Goal: Task Accomplishment & Management: Use online tool/utility

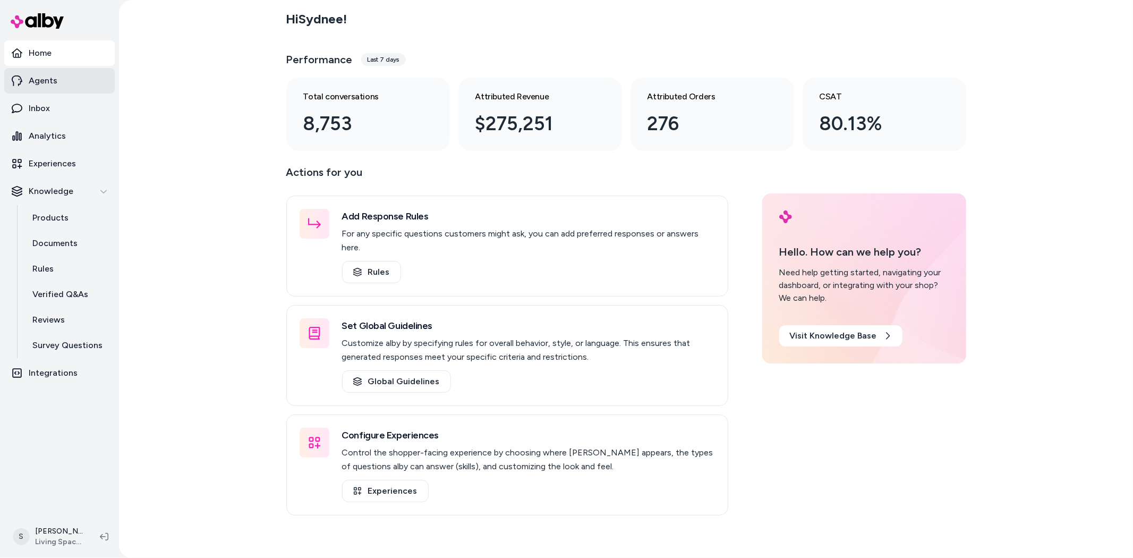
click at [48, 81] on p "Agents" at bounding box center [43, 80] width 29 height 13
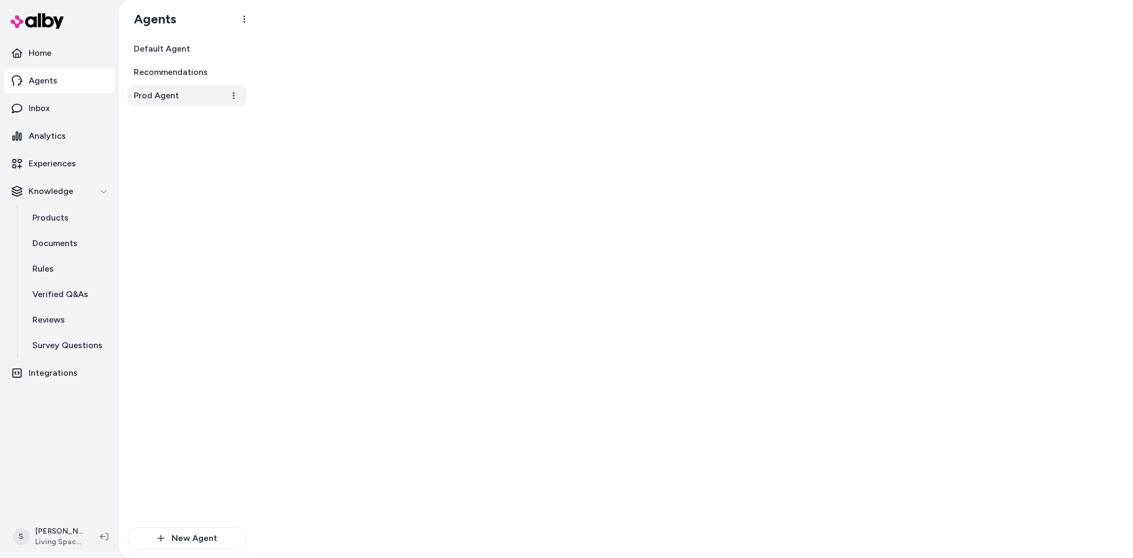
click at [147, 93] on span "Prod Agent" at bounding box center [156, 95] width 45 height 13
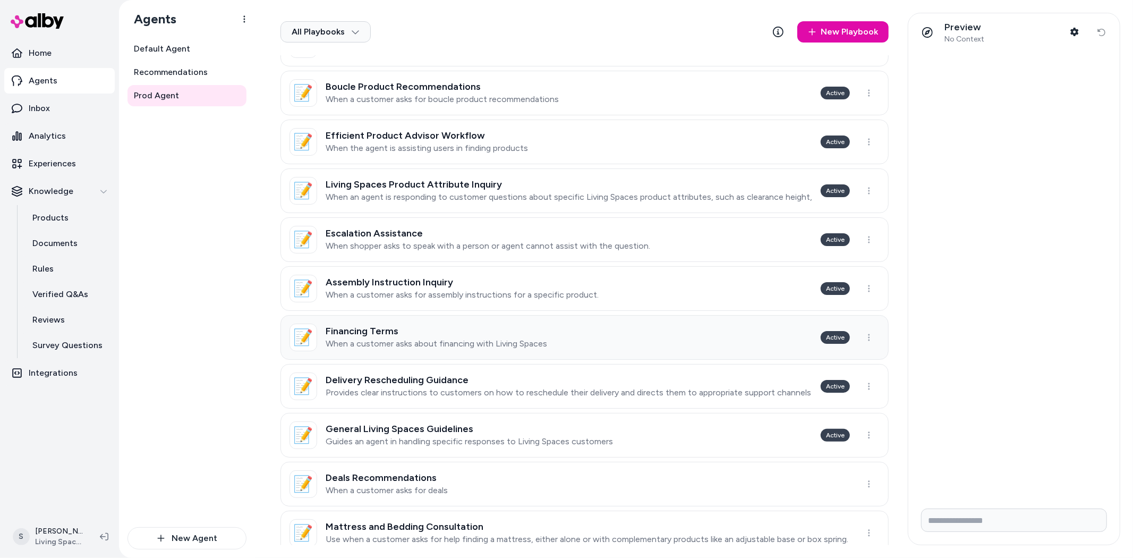
scroll to position [118, 0]
click at [457, 338] on p "When a customer asks about financing with Living Spaces" at bounding box center [436, 342] width 221 height 11
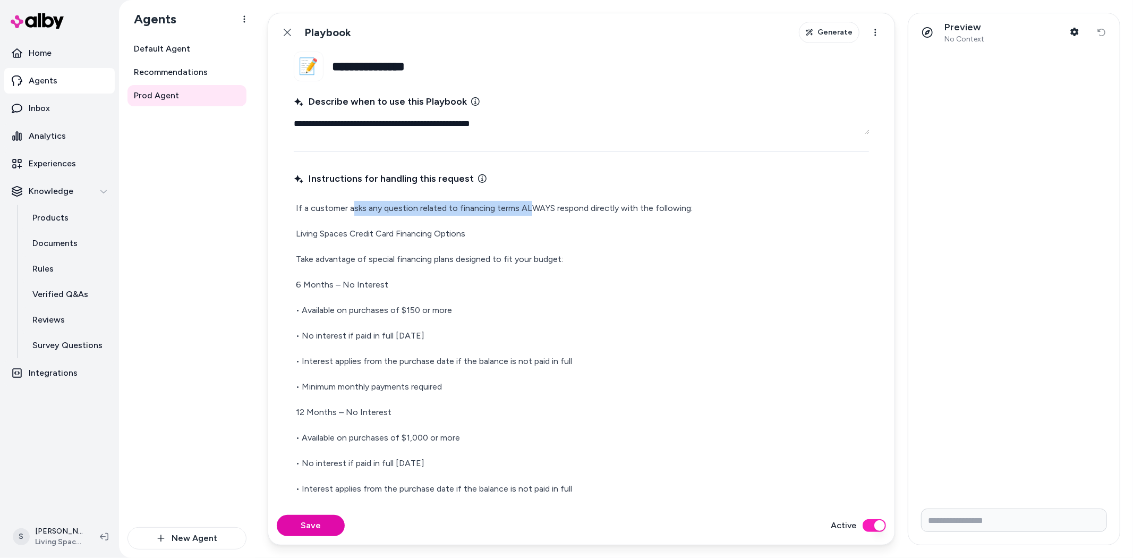
drag, startPoint x: 353, startPoint y: 205, endPoint x: 528, endPoint y: 209, distance: 174.8
click at [528, 209] on p "If a customer asks any question related to financing terms ALWAYS respond direc…" at bounding box center [581, 208] width 571 height 15
click at [567, 206] on p "If a customer asks any question related to financing terms ALWAYS respond direc…" at bounding box center [581, 208] width 571 height 15
drag, startPoint x: 516, startPoint y: 206, endPoint x: 551, endPoint y: 208, distance: 34.6
click at [551, 208] on p "If a customer asks any question related to financing terms ALWAYS respond direc…" at bounding box center [581, 208] width 571 height 15
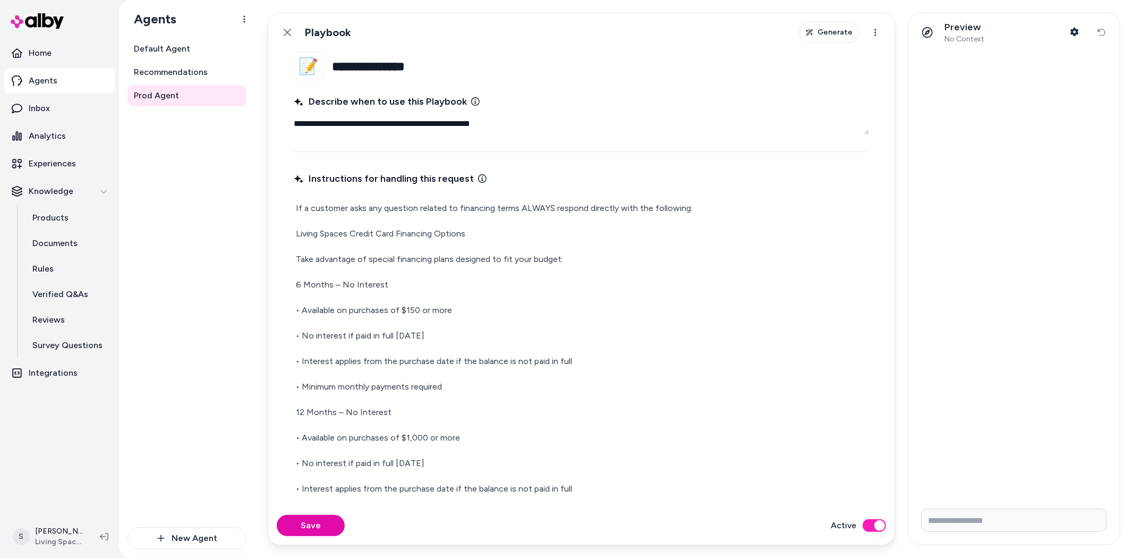
click at [555, 209] on p "If a customer asks any question related to financing terms ALWAYS respond direc…" at bounding box center [581, 208] width 571 height 15
drag, startPoint x: 620, startPoint y: 210, endPoint x: 494, endPoint y: 201, distance: 126.2
click at [494, 201] on p "If a customer asks any question related to financing terms ALWAYS respond direc…" at bounding box center [581, 208] width 571 height 15
click at [464, 201] on p "If a customer asks any question related to financing terms ALWAYS respond direc…" at bounding box center [581, 208] width 571 height 15
drag, startPoint x: 368, startPoint y: 208, endPoint x: 500, endPoint y: 209, distance: 131.7
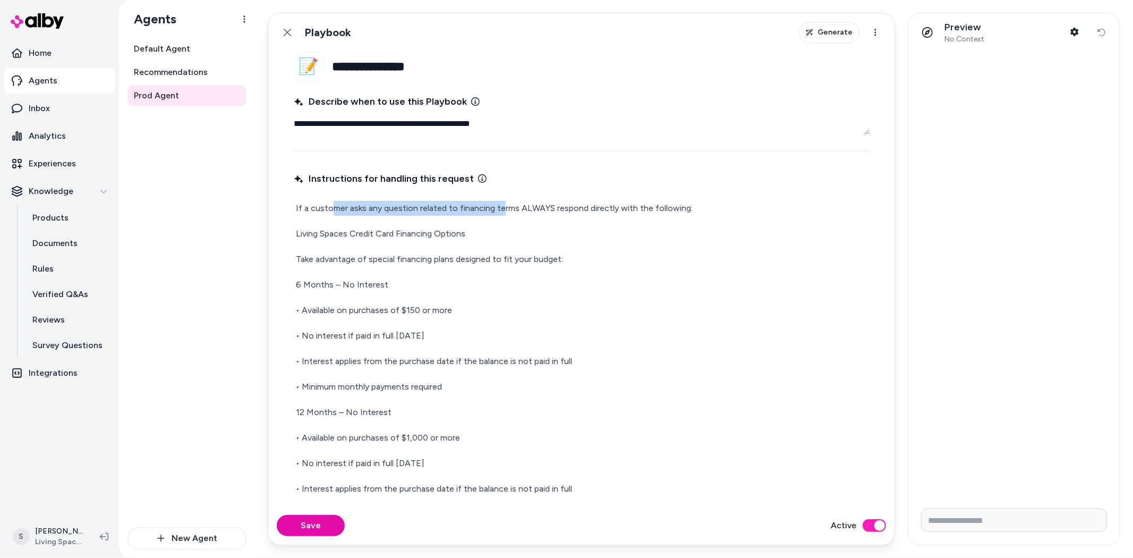
click at [500, 209] on p "If a customer asks any question related to financing terms ALWAYS respond direc…" at bounding box center [581, 208] width 571 height 15
click at [549, 214] on p "If a customer asks any question related to financing terms ALWAYS respond direc…" at bounding box center [581, 208] width 571 height 15
click at [281, 30] on button "Back" at bounding box center [287, 32] width 21 height 21
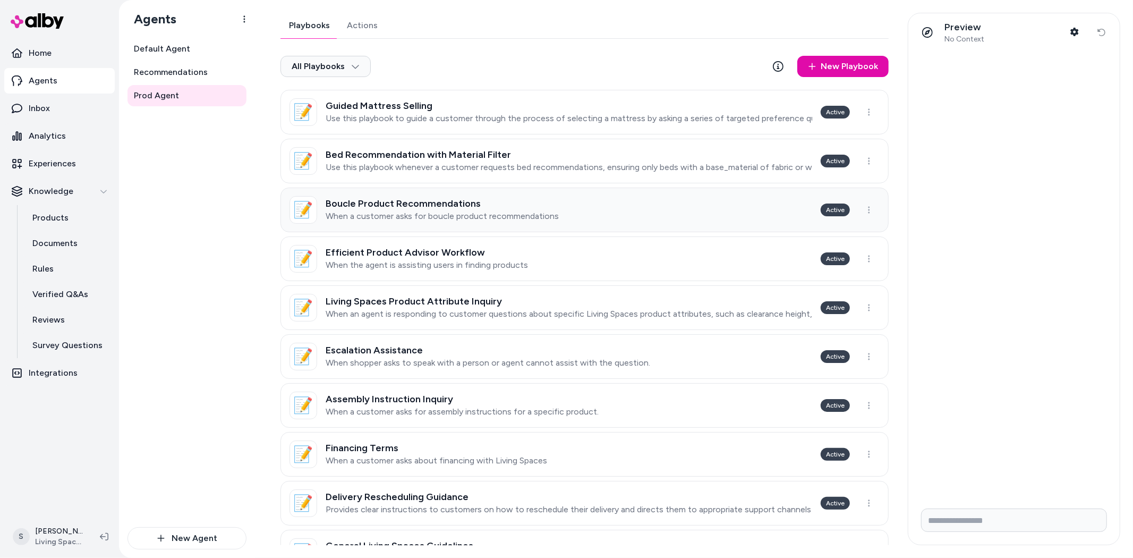
click at [418, 203] on h3 "Boucle Product Recommendations" at bounding box center [442, 203] width 233 height 11
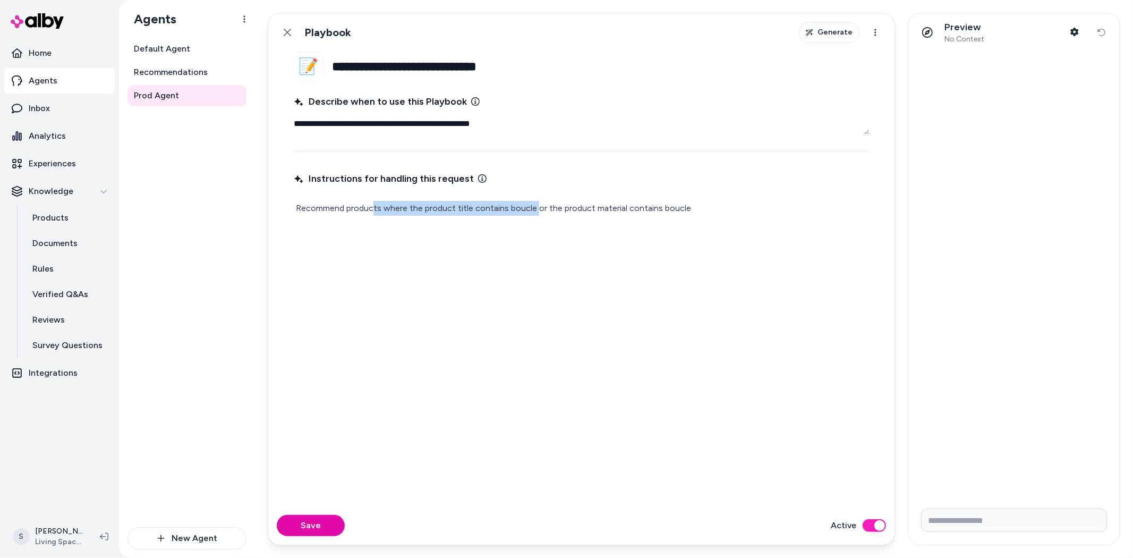
drag, startPoint x: 372, startPoint y: 208, endPoint x: 560, endPoint y: 211, distance: 188.0
click at [538, 210] on p "Recommend products where the product title contains boucle or the product mater…" at bounding box center [581, 208] width 571 height 15
click at [585, 211] on p "Recommend products where the product title contains boucle or the product mater…" at bounding box center [581, 208] width 571 height 15
click at [474, 215] on p "Recommend products where the product title contains boucle or the product mater…" at bounding box center [581, 208] width 571 height 15
drag, startPoint x: 312, startPoint y: 209, endPoint x: 519, endPoint y: 214, distance: 207.7
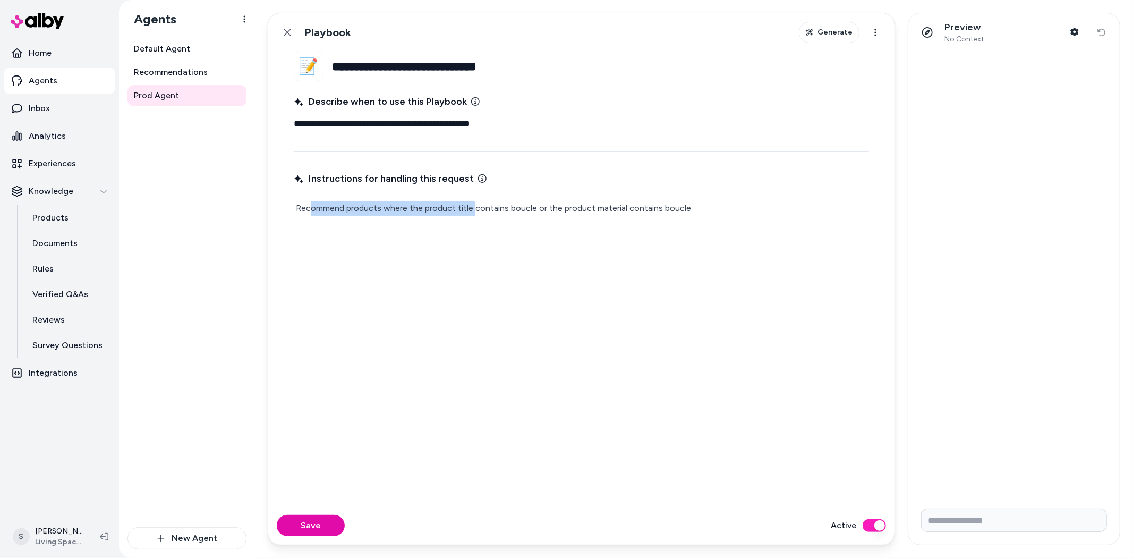
click at [480, 216] on div "Recommend products where the product title contains boucle or the product mater…" at bounding box center [581, 208] width 575 height 19
click at [538, 213] on p "Recommend products where the product title contains boucle or the product mater…" at bounding box center [581, 208] width 571 height 15
drag, startPoint x: 608, startPoint y: 207, endPoint x: 421, endPoint y: 201, distance: 187.6
click at [421, 201] on p "Recommend products where the product title contains boucle or the product mater…" at bounding box center [581, 208] width 571 height 15
click at [518, 208] on p "Recommend products where the product title contains boucle or the product mater…" at bounding box center [581, 208] width 571 height 15
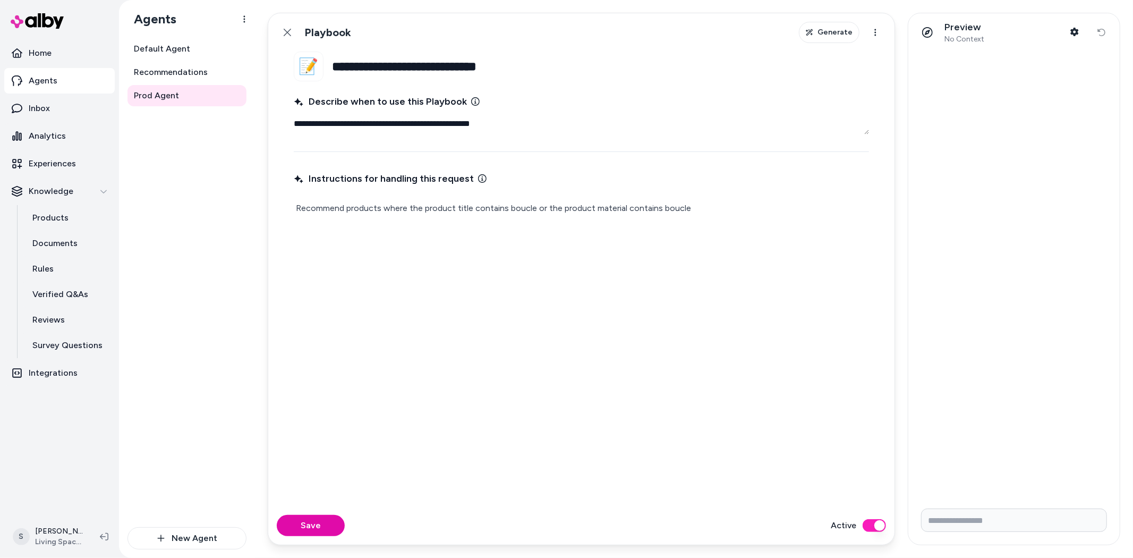
click at [606, 206] on p "Recommend products where the product title contains boucle or the product mater…" at bounding box center [581, 208] width 571 height 15
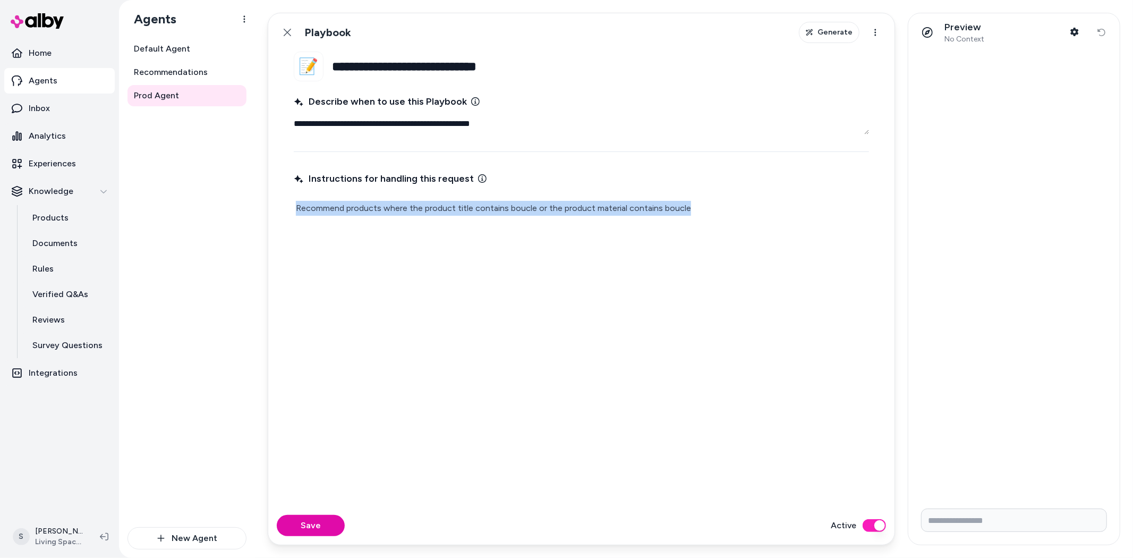
click at [606, 206] on p "Recommend products where the product title contains boucle or the product mater…" at bounding box center [581, 208] width 571 height 15
copy p "Recommend products where the product title contains boucle or the product mater…"
click at [812, 34] on icon "button" at bounding box center [809, 32] width 7 height 6
type textarea "*"
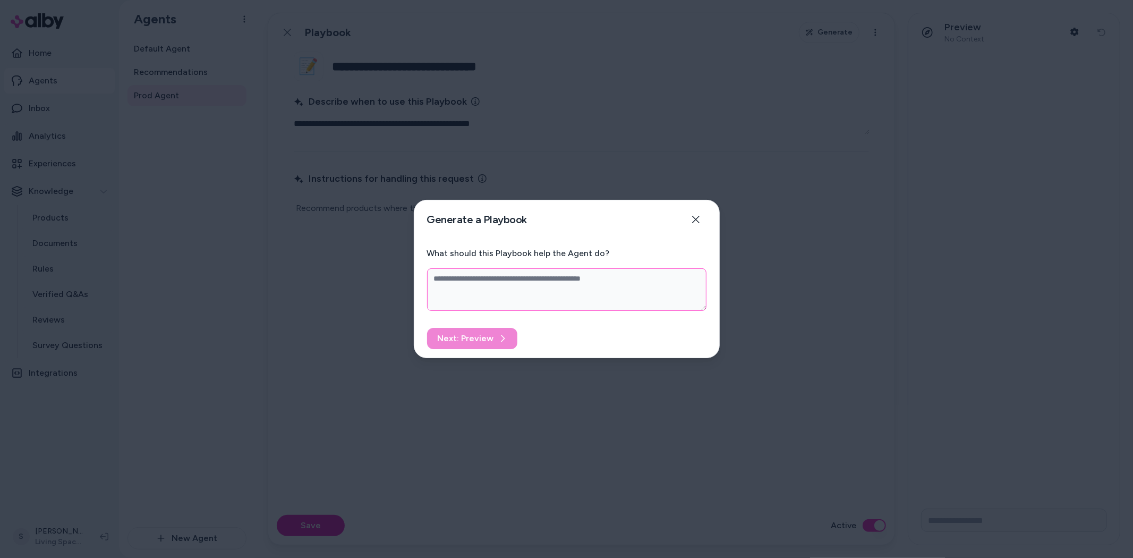
click at [434, 279] on textarea "What should this Playbook help the Agent do?" at bounding box center [566, 289] width 279 height 42
paste textarea "**********"
type textarea "**********"
type textarea "*"
type textarea "**********"
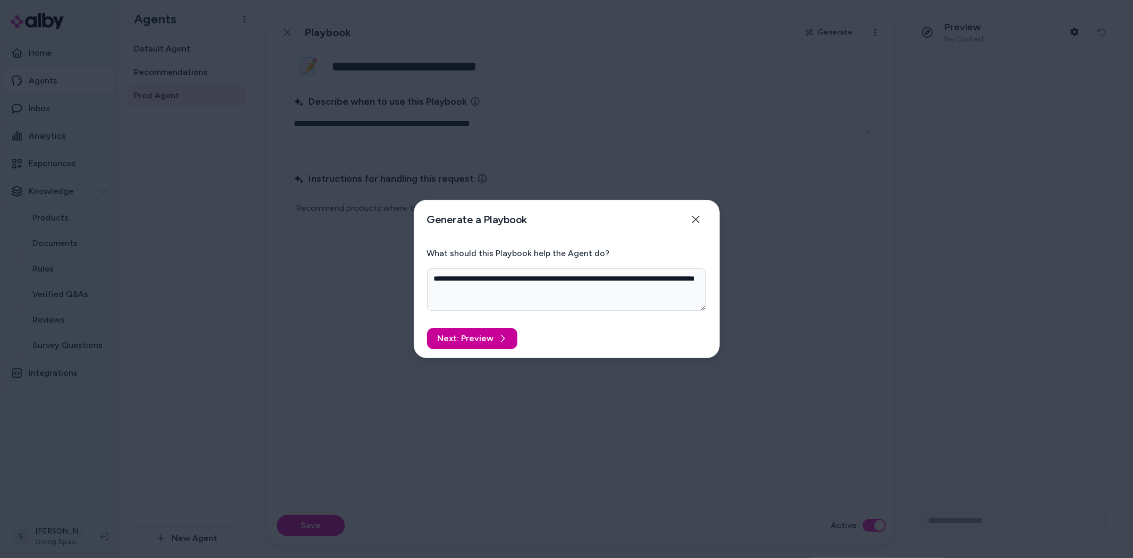
click at [451, 333] on button "Next: Preview" at bounding box center [472, 338] width 90 height 21
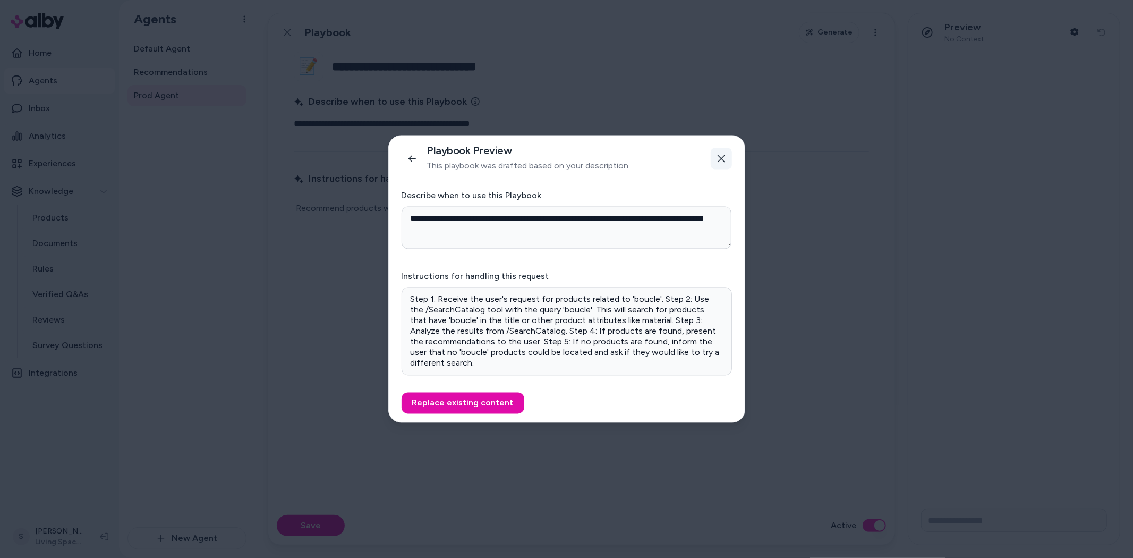
click at [717, 158] on icon "button" at bounding box center [721, 158] width 8 height 8
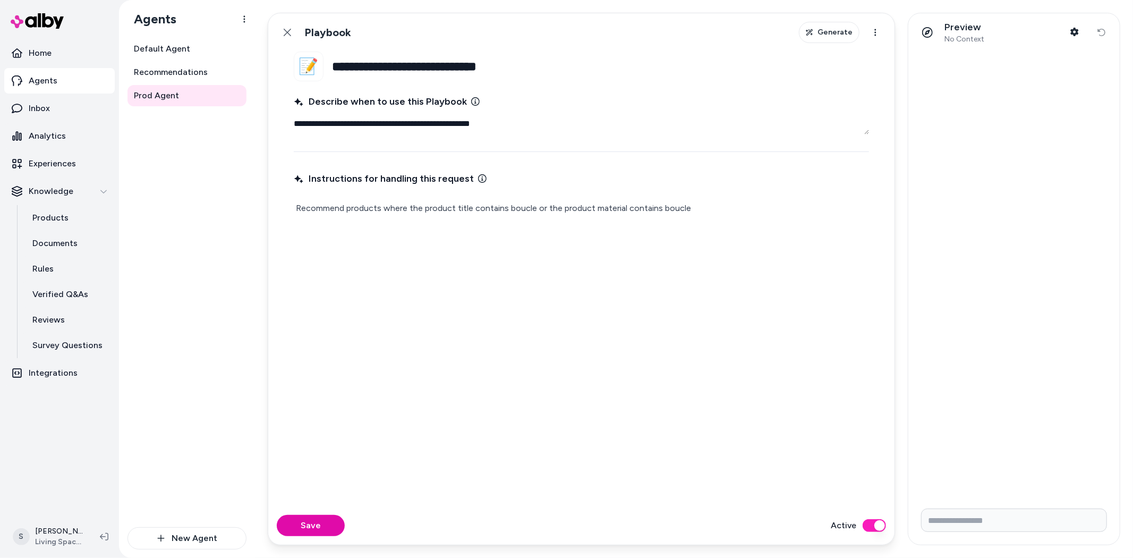
drag, startPoint x: 455, startPoint y: 62, endPoint x: 332, endPoint y: 63, distance: 122.7
click at [332, 63] on input "**********" at bounding box center [600, 67] width 537 height 30
click at [516, 70] on input "**********" at bounding box center [600, 67] width 537 height 30
click at [572, 208] on p "Recommend products where the product title contains boucle or the product mater…" at bounding box center [581, 208] width 571 height 15
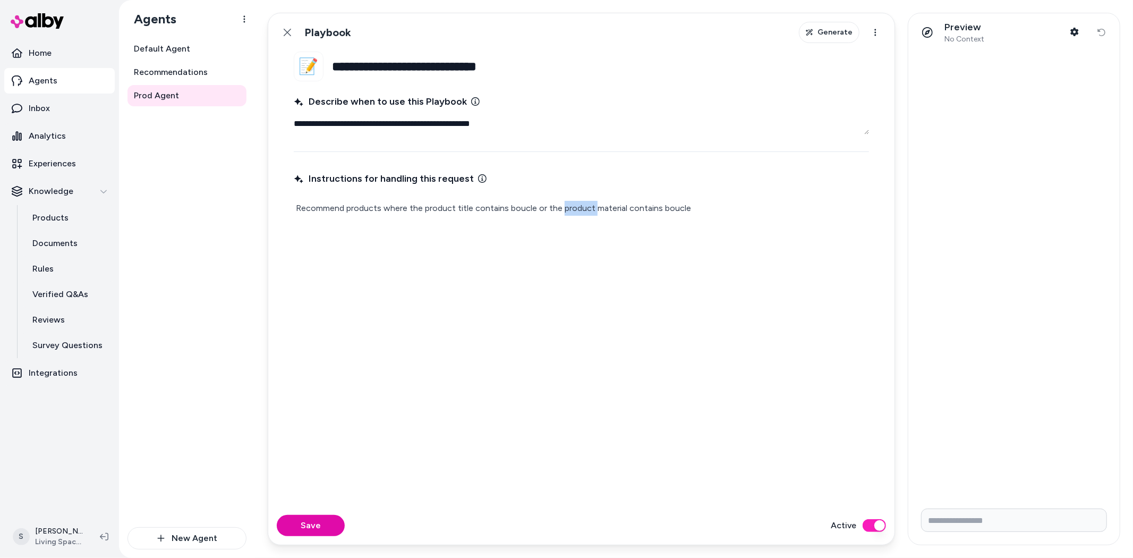
click at [572, 208] on p "Recommend products where the product title contains boucle or the product mater…" at bounding box center [581, 208] width 571 height 15
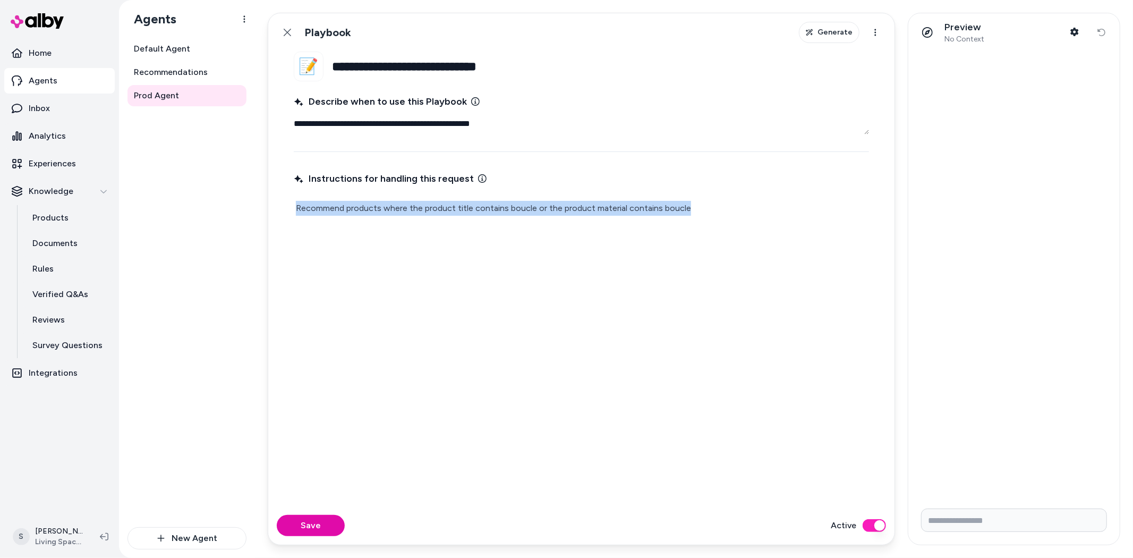
copy p "Recommend products where the product title contains boucle or the product mater…"
click at [829, 36] on span "Generate" at bounding box center [834, 32] width 35 height 11
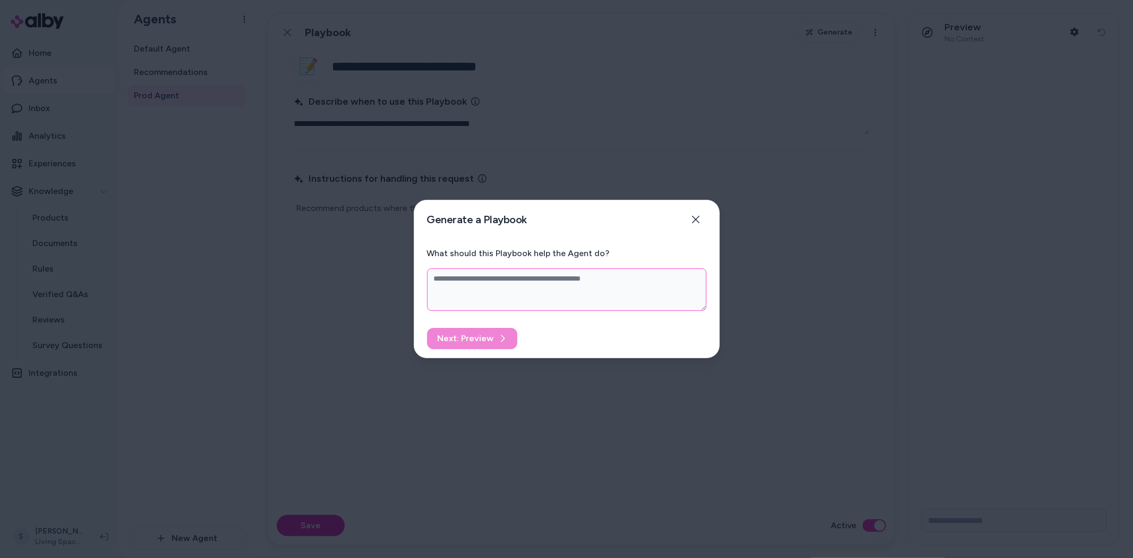
click at [497, 280] on textarea "What should this Playbook help the Agent do?" at bounding box center [566, 289] width 279 height 42
paste textarea "**********"
type textarea "*"
type textarea "**********"
click at [473, 337] on button "Next: Preview" at bounding box center [472, 338] width 90 height 21
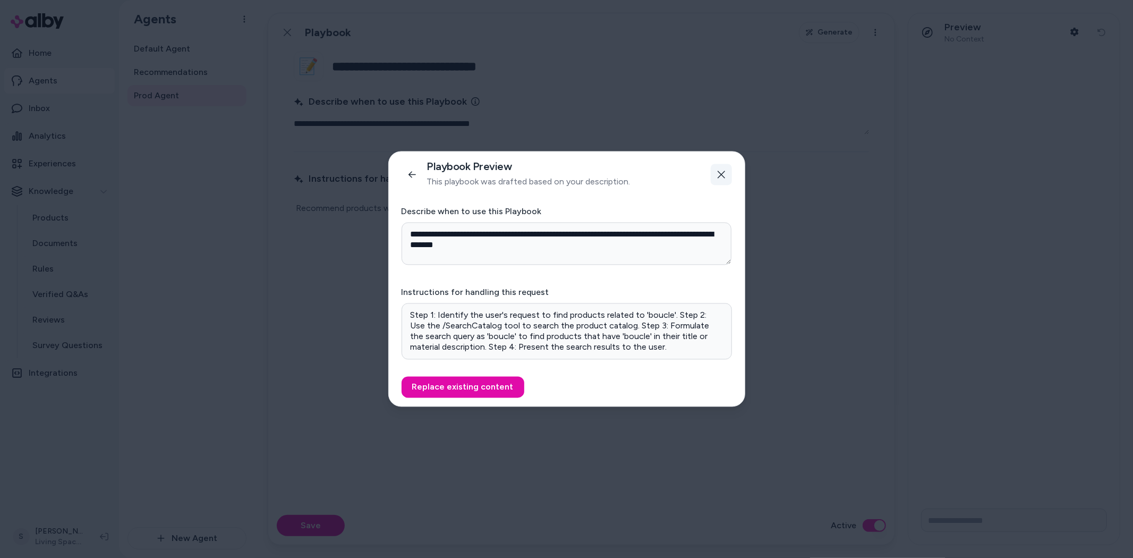
click at [721, 173] on icon "button" at bounding box center [721, 174] width 8 height 8
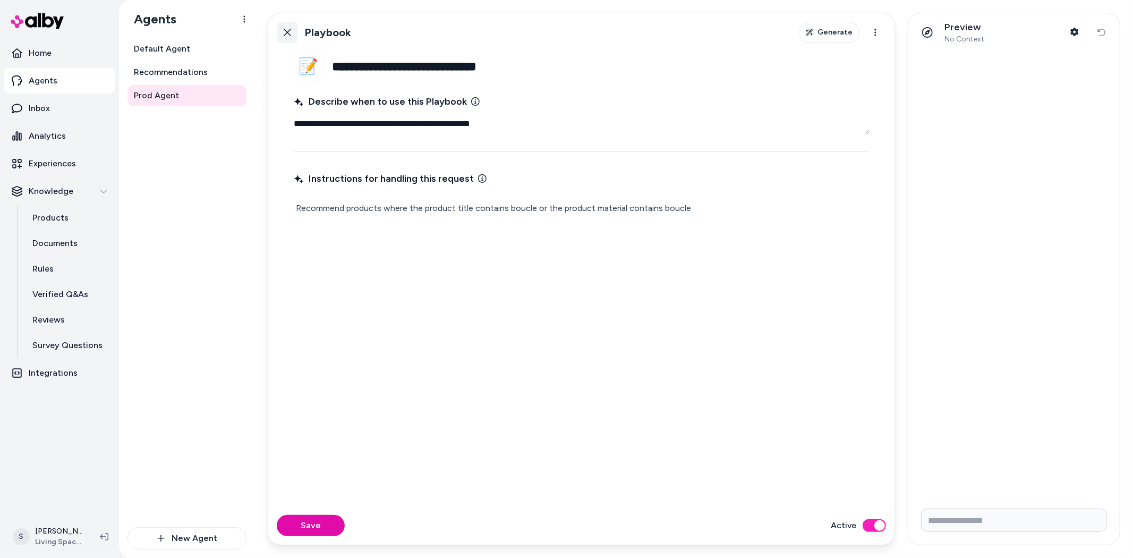
click at [283, 24] on button "Back" at bounding box center [287, 32] width 21 height 21
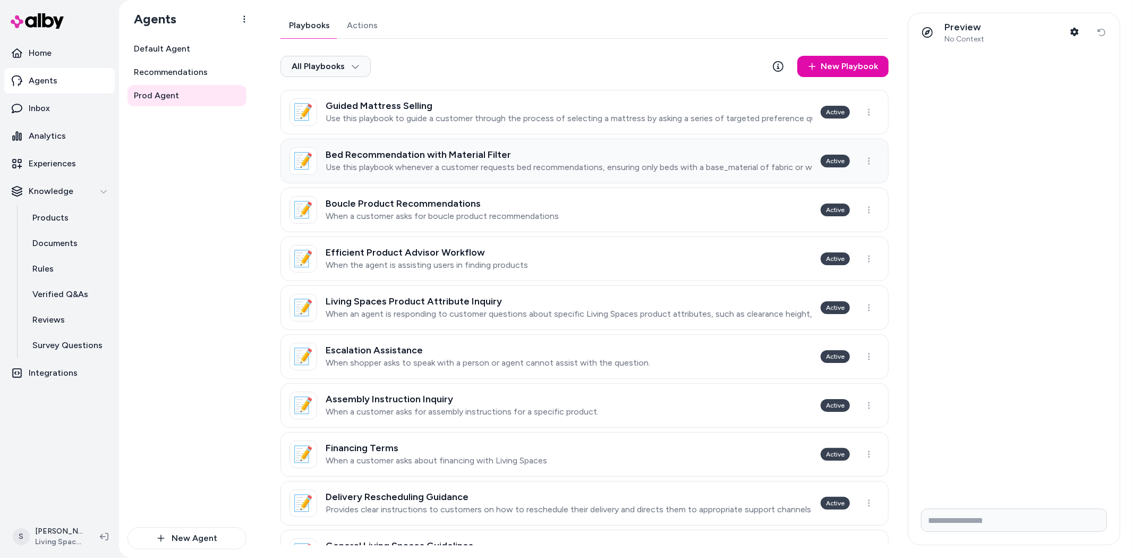
click at [460, 151] on h3 "Bed Recommendation with Material Filter" at bounding box center [569, 154] width 486 height 11
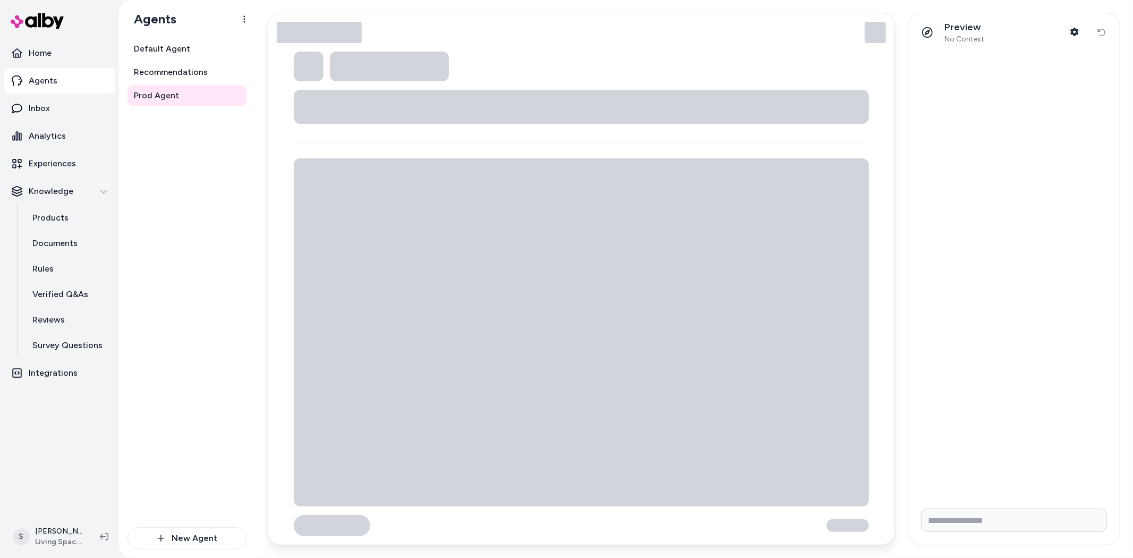
type textarea "*"
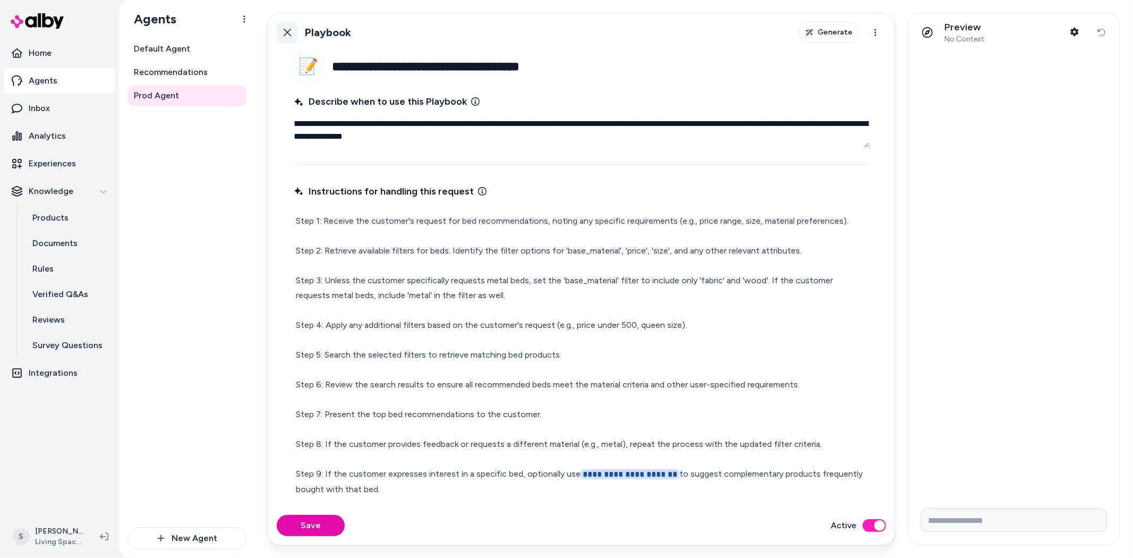
click at [288, 35] on icon at bounding box center [287, 32] width 8 height 8
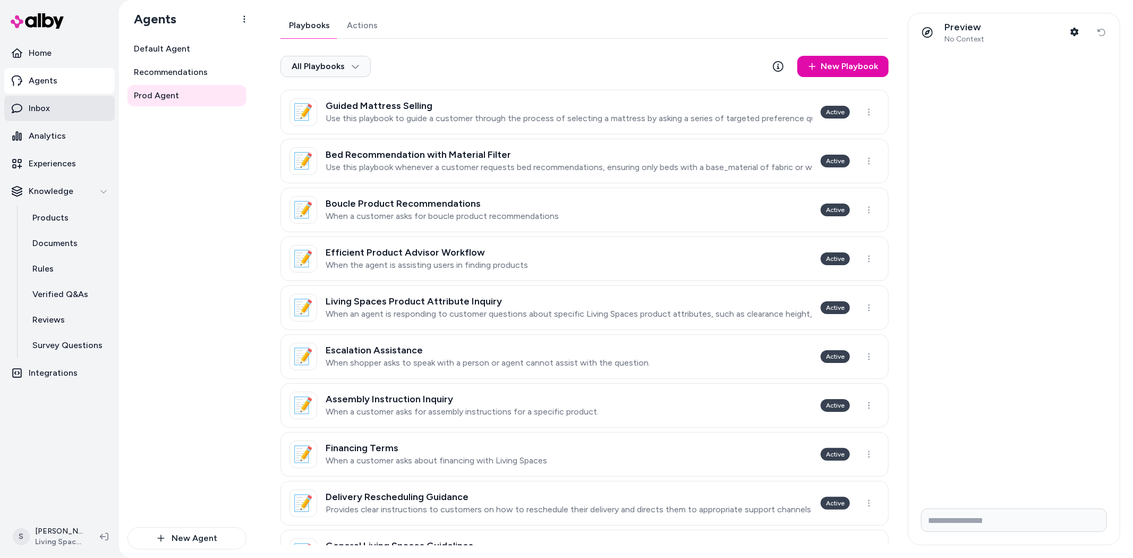
click at [42, 109] on p "Inbox" at bounding box center [39, 108] width 21 height 13
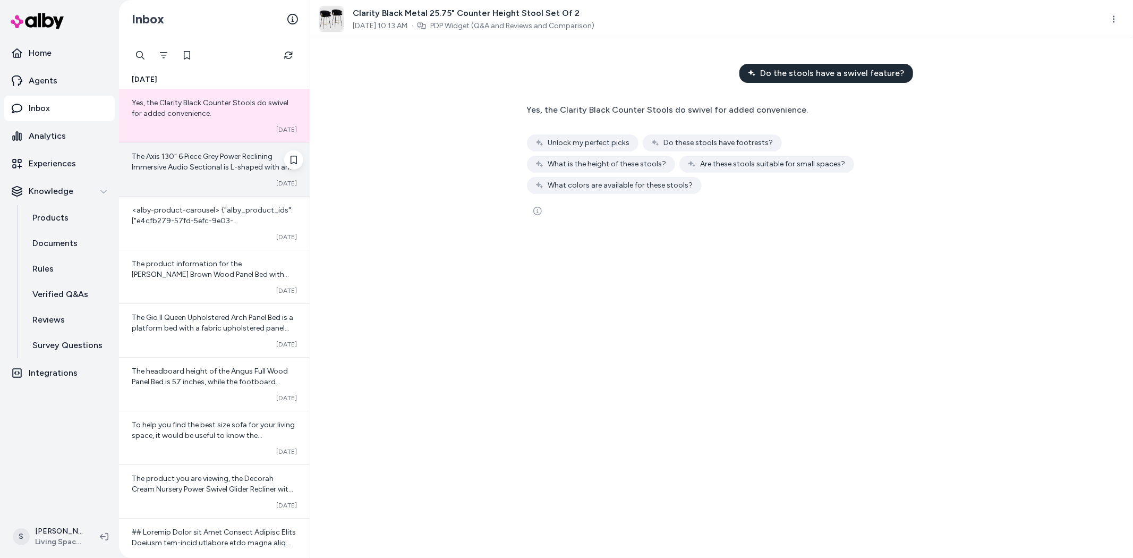
click at [176, 176] on div "The Axis 130" 6 Piece Grey Power Reclining Immersive Audio Sectional is L-shape…" at bounding box center [214, 169] width 191 height 53
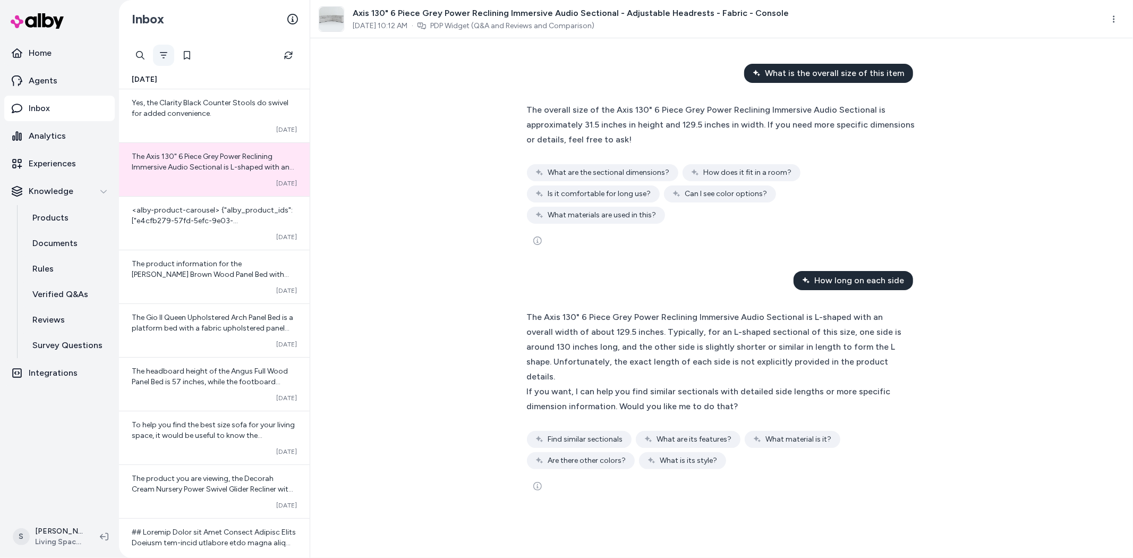
click at [161, 53] on icon "Filter" at bounding box center [163, 55] width 8 height 8
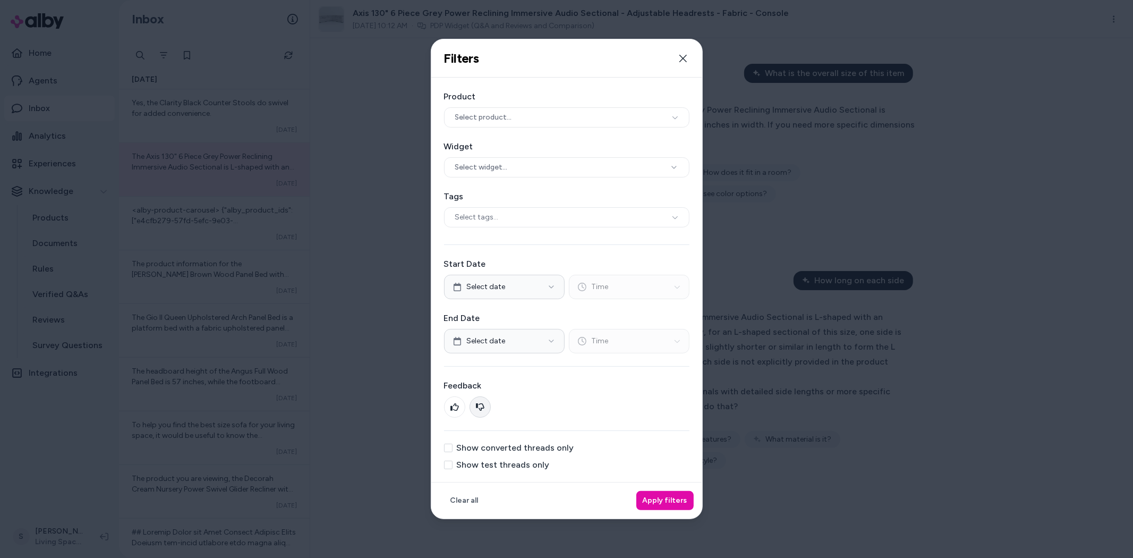
click at [484, 407] on button at bounding box center [479, 406] width 21 height 21
click at [660, 502] on button "Apply filters" at bounding box center [664, 500] width 57 height 19
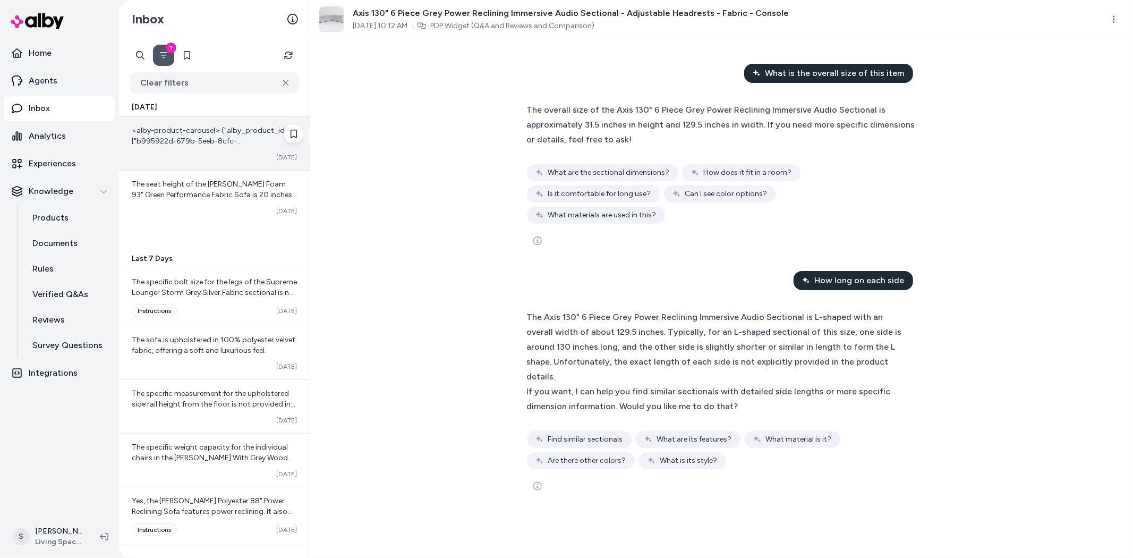
click at [204, 128] on span "<alby-product-carousel> {"alby_product_ids":["b995922d-679b-5eeb-8cfc-805c608cb…" at bounding box center [212, 215] width 161 height 179
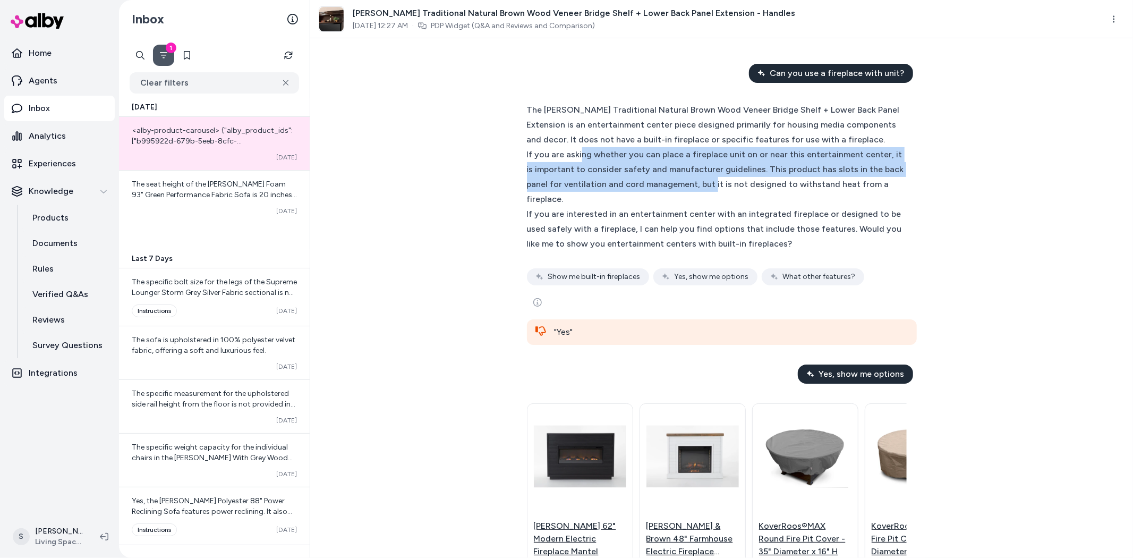
drag, startPoint x: 577, startPoint y: 168, endPoint x: 728, endPoint y: 199, distance: 154.3
click at [728, 199] on div "If you are asking whether you can place a fireplace unit on or near this entert…" at bounding box center [717, 176] width 380 height 59
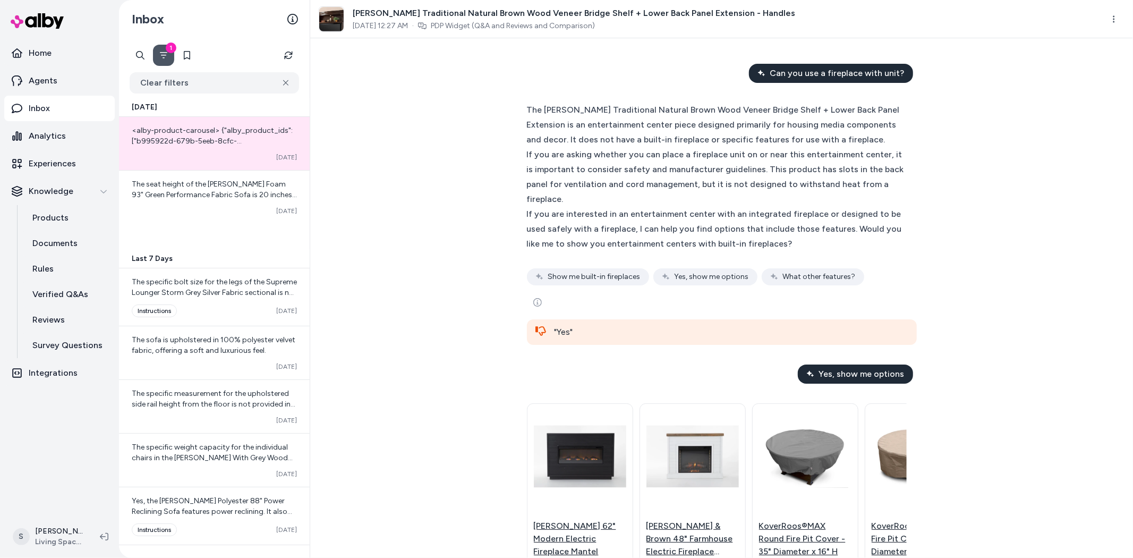
click at [784, 193] on div "If you are asking whether you can place a fireplace unit on or near this entert…" at bounding box center [717, 176] width 380 height 59
click at [163, 54] on icon "Filter" at bounding box center [163, 55] width 8 height 8
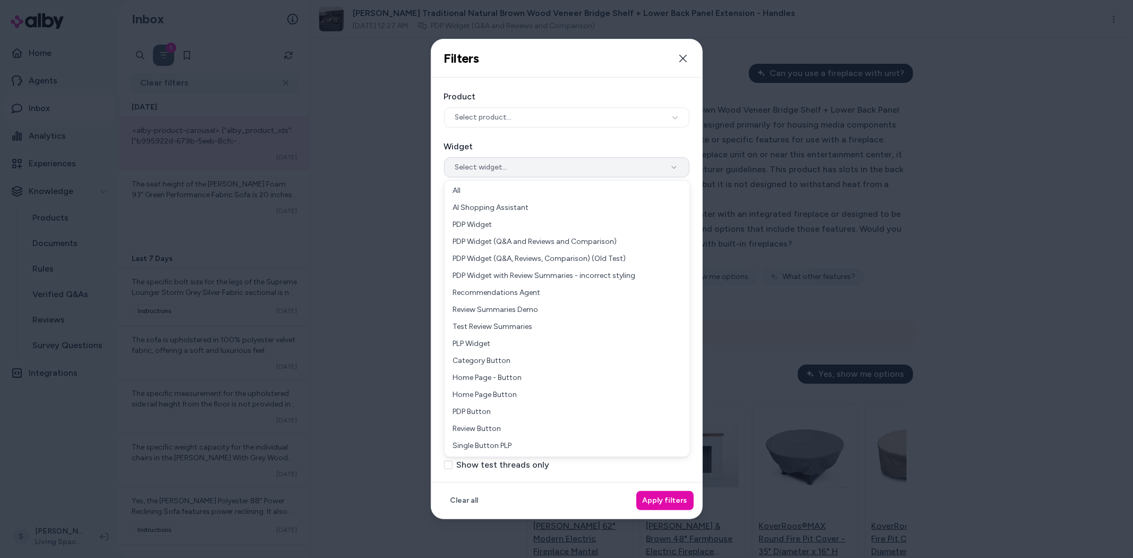
click at [524, 162] on button "Select widget..." at bounding box center [566, 167] width 245 height 20
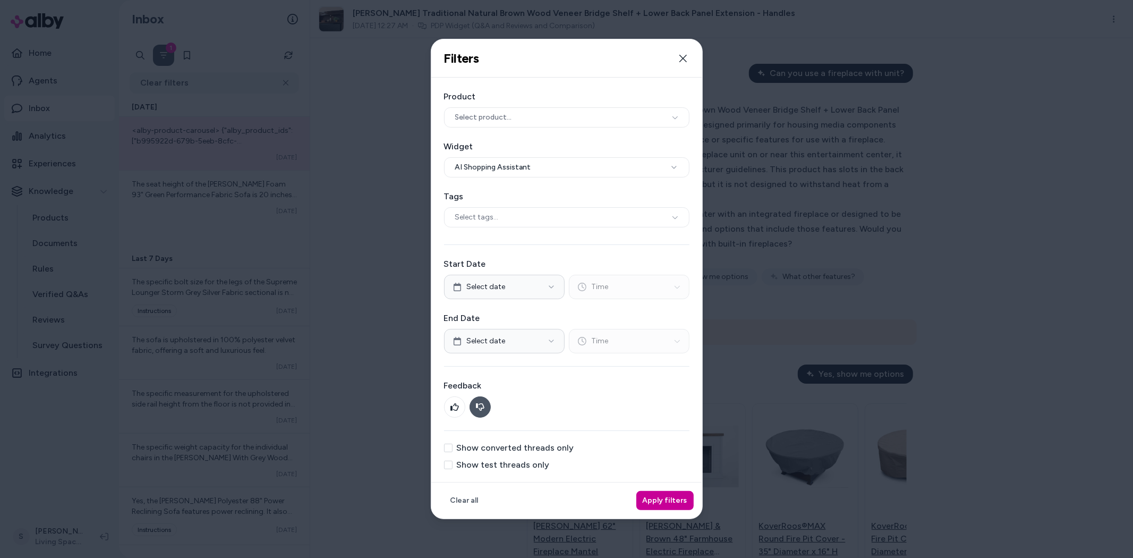
click at [673, 497] on button "Apply filters" at bounding box center [664, 500] width 57 height 19
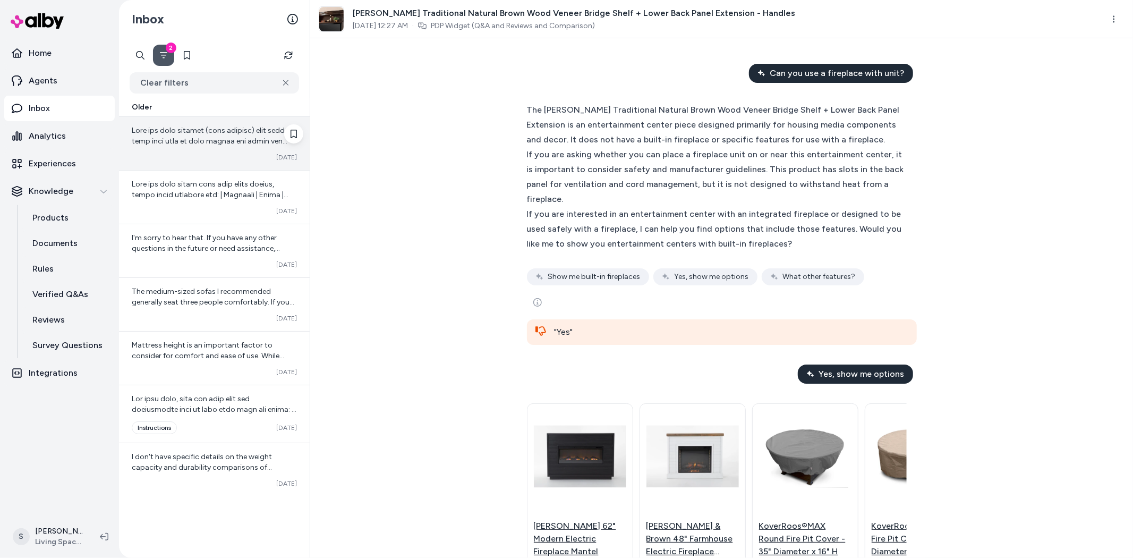
click at [210, 136] on span at bounding box center [214, 396] width 165 height 540
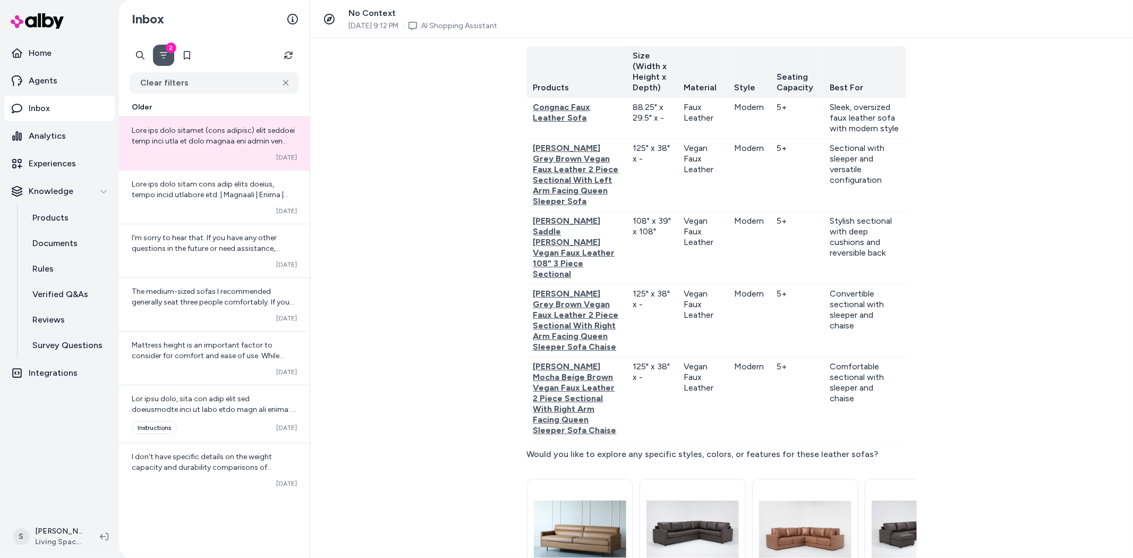
scroll to position [1644, 0]
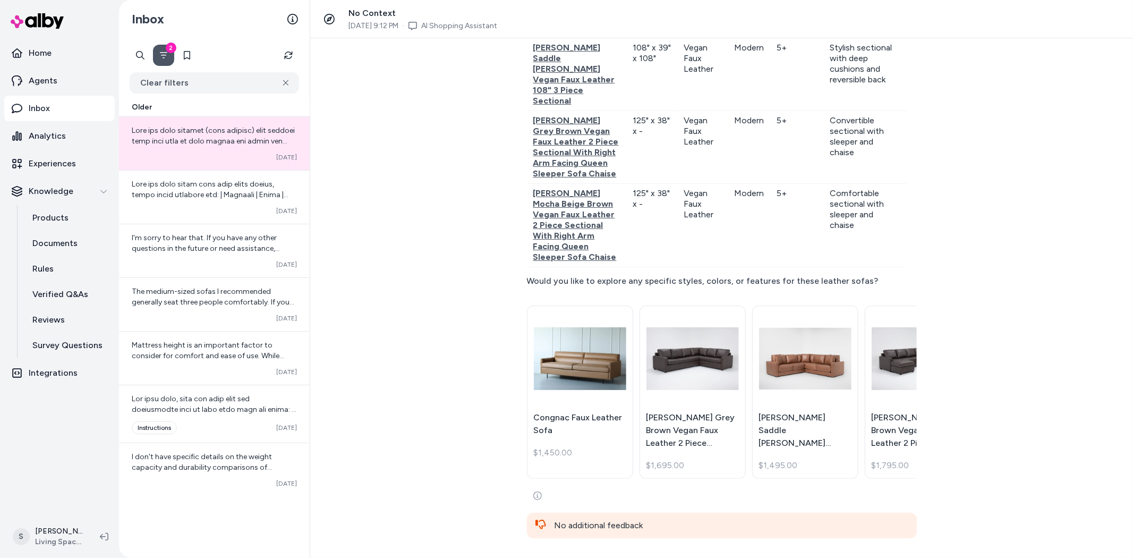
click at [169, 54] on button "2" at bounding box center [163, 55] width 21 height 21
